Goal: Information Seeking & Learning: Learn about a topic

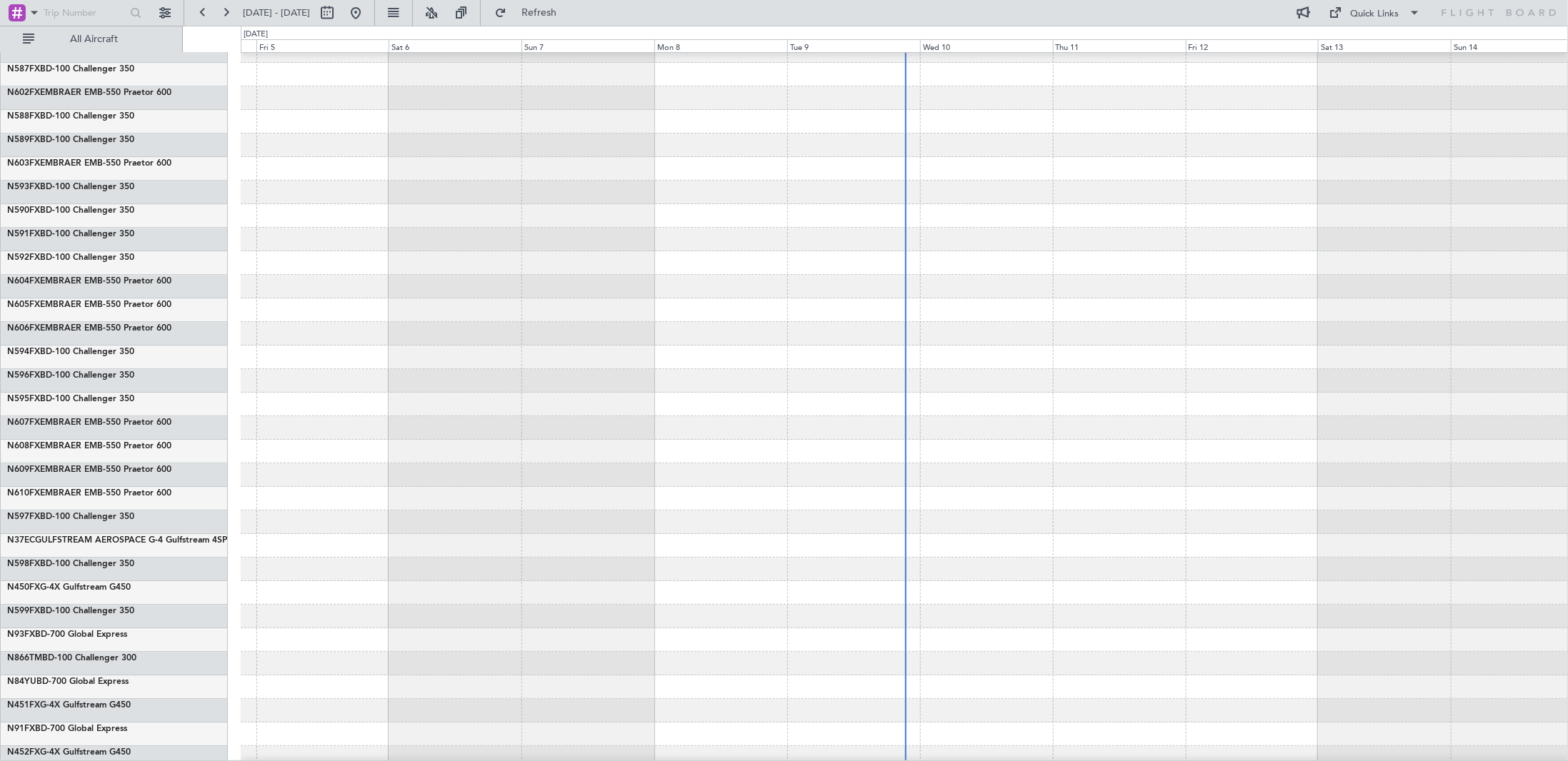
scroll to position [6499, 0]
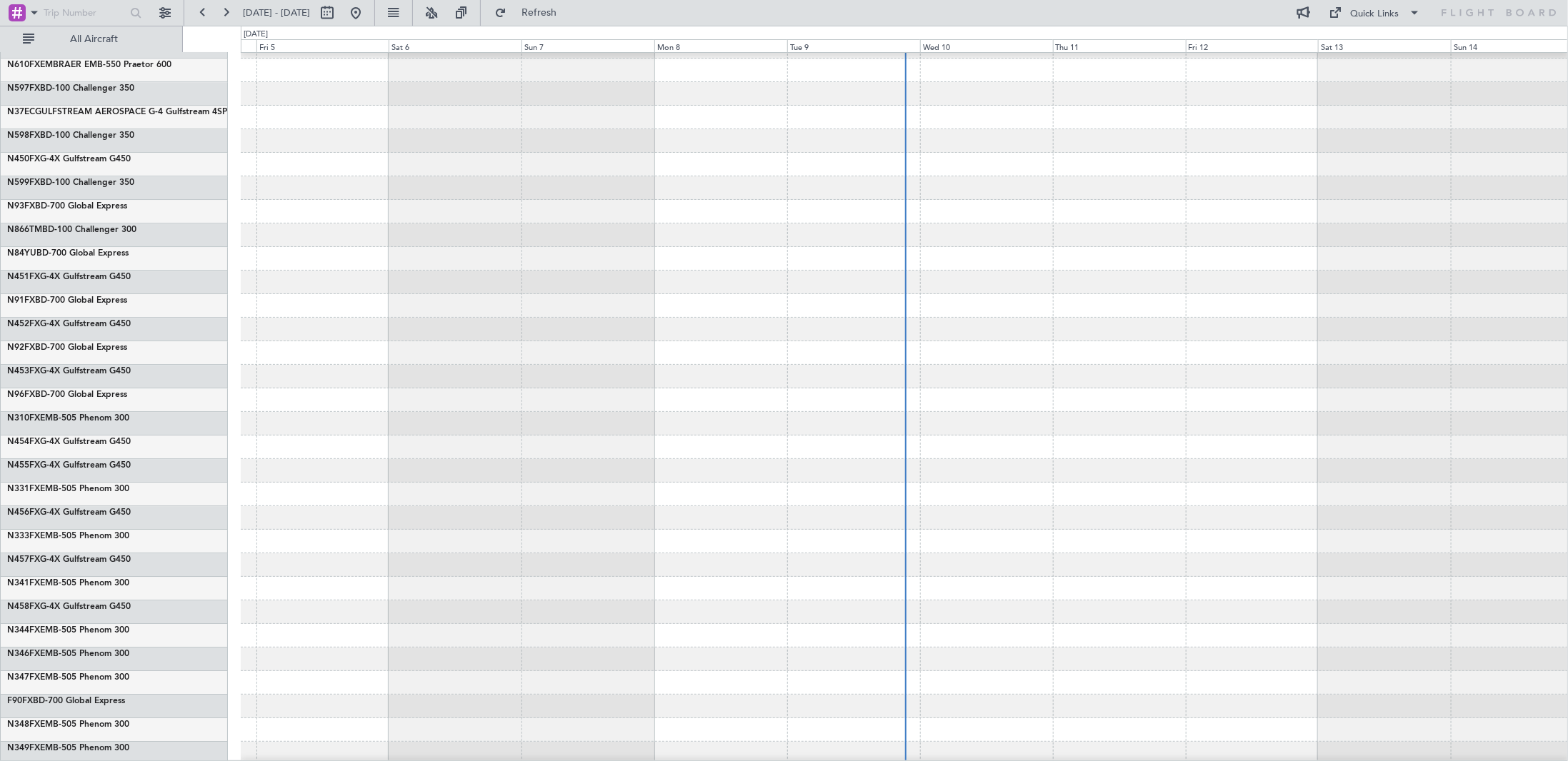
click at [154, 226] on div "N866TM BD-100 Challenger 300" at bounding box center [117, 230] width 220 height 12
click at [138, 230] on div "N866TM BD-100 Challenger 300" at bounding box center [117, 230] width 220 height 12
click at [111, 226] on link "N866TM BD-100 Challenger 300" at bounding box center [71, 231] width 129 height 9
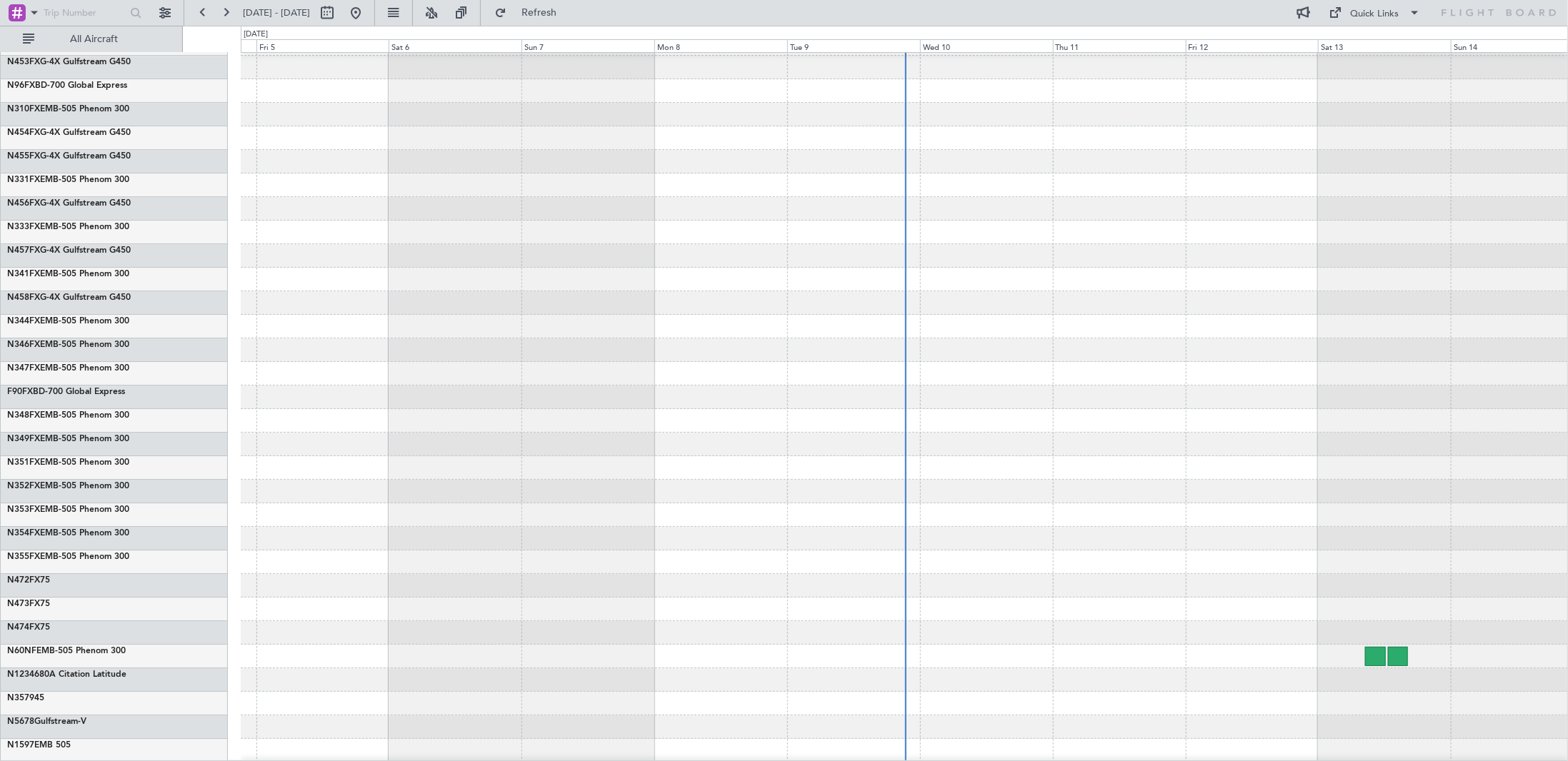
scroll to position [6808, 0]
click at [27, 601] on span "N473FX" at bounding box center [23, 604] width 33 height 9
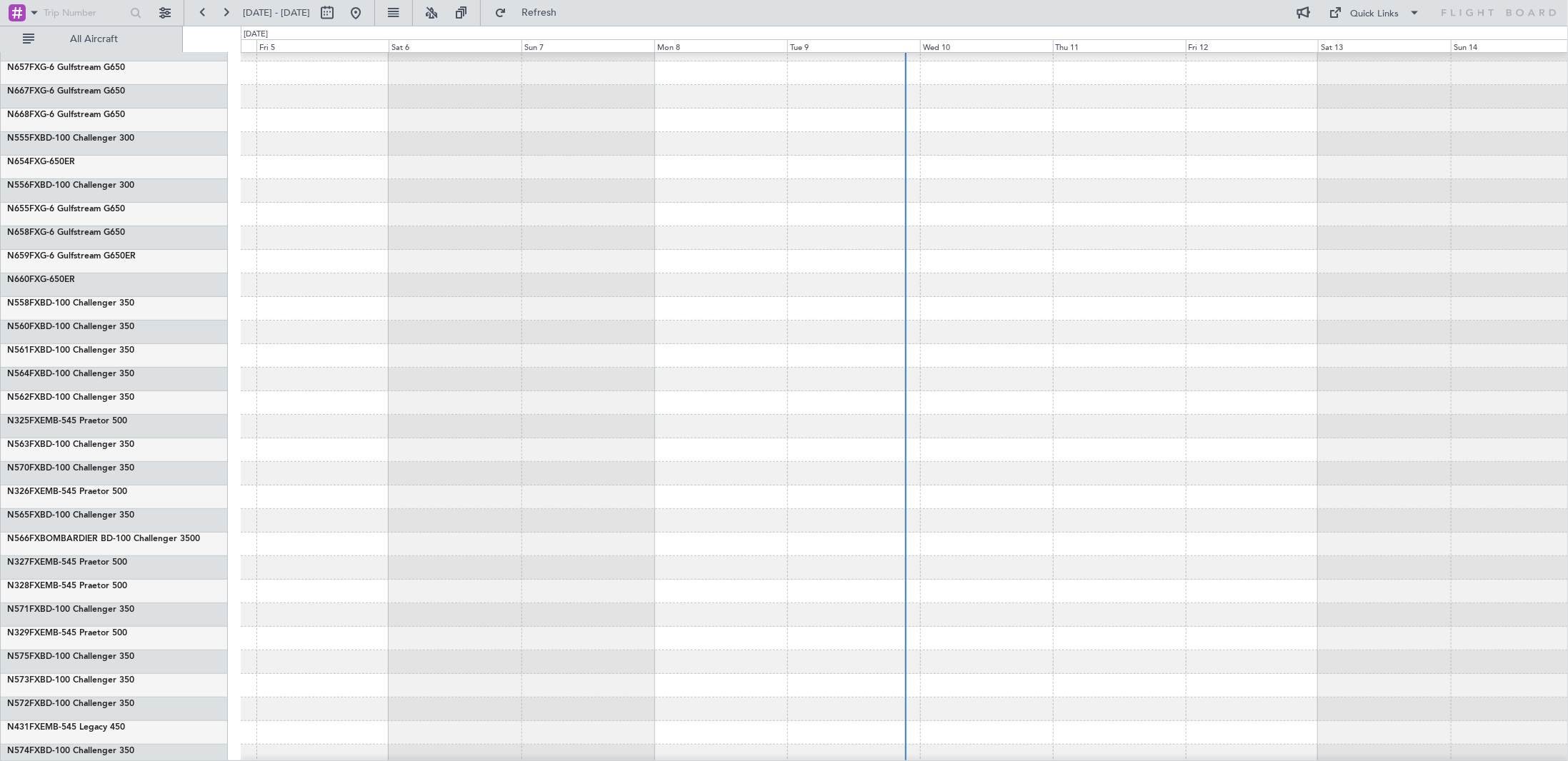
scroll to position [3809, 0]
click at [81, 111] on link "N668FX G-6 Gulfstream G650" at bounding box center [66, 116] width 118 height 9
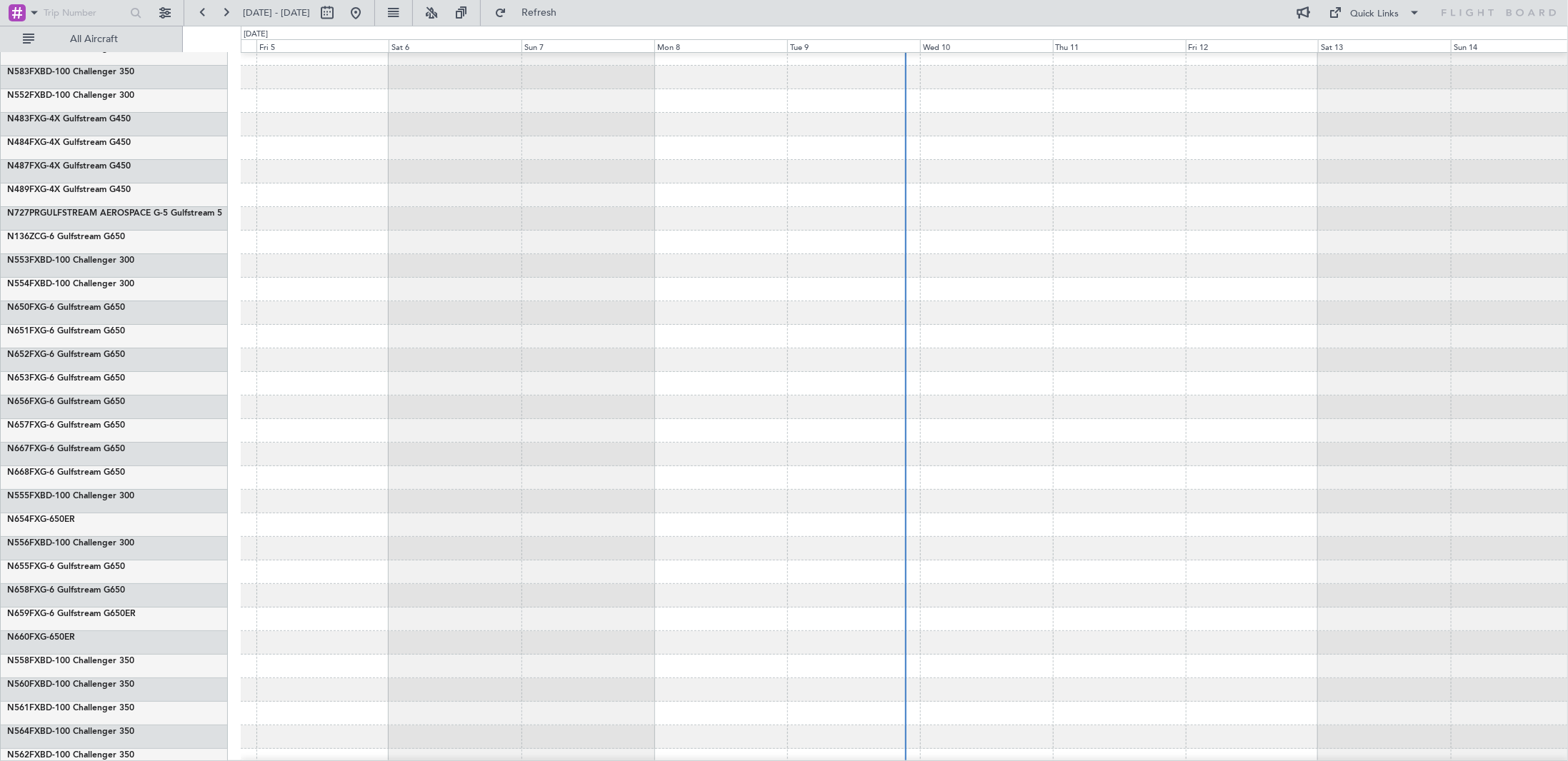
scroll to position [3095, 0]
